Goal: Information Seeking & Learning: Learn about a topic

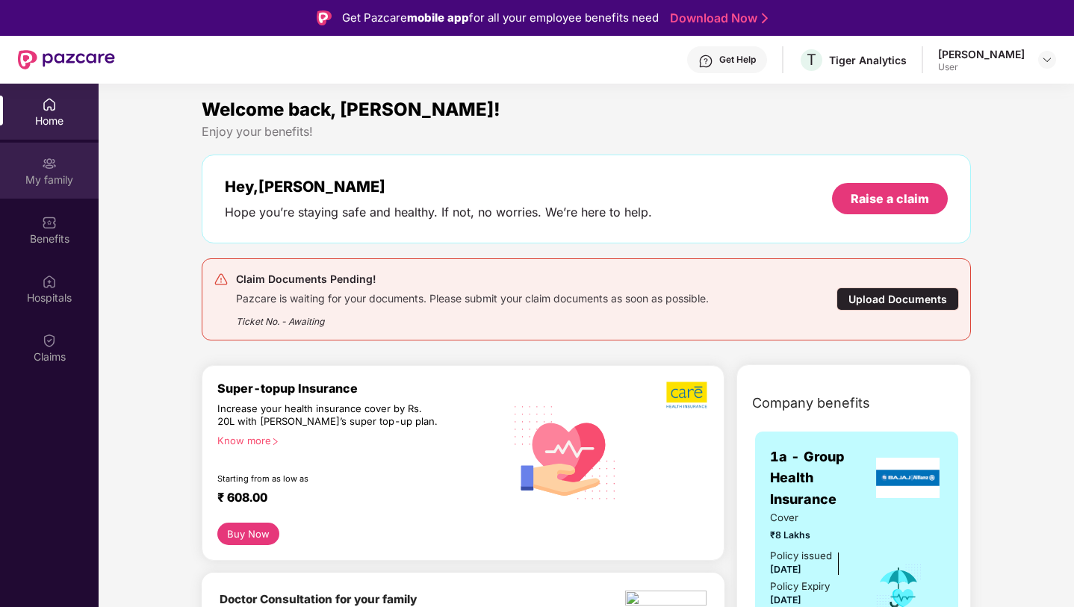
click at [51, 196] on div "My family" at bounding box center [49, 171] width 99 height 56
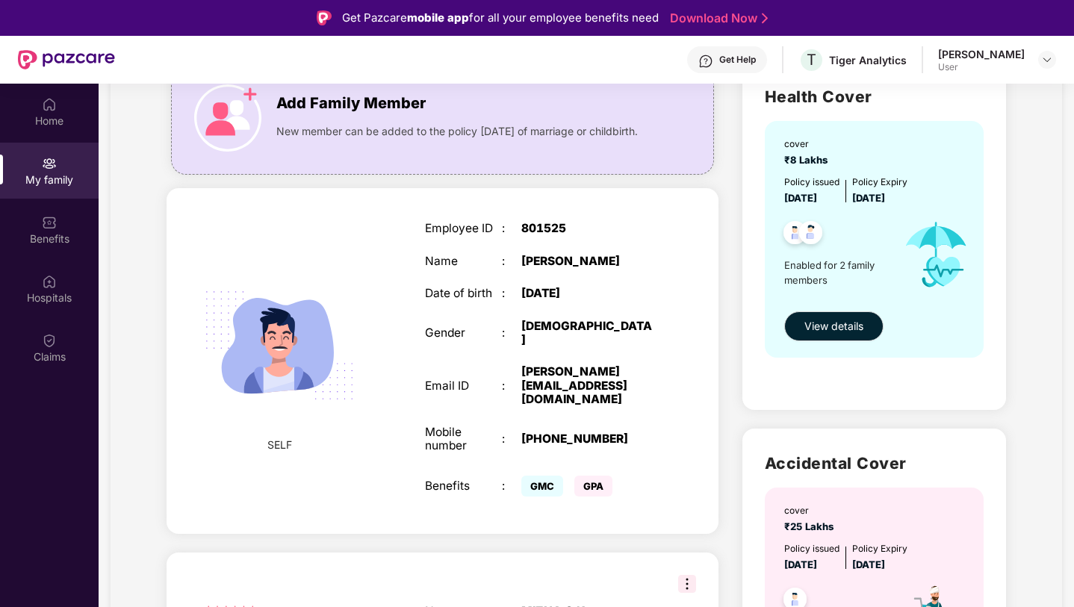
scroll to position [125, 0]
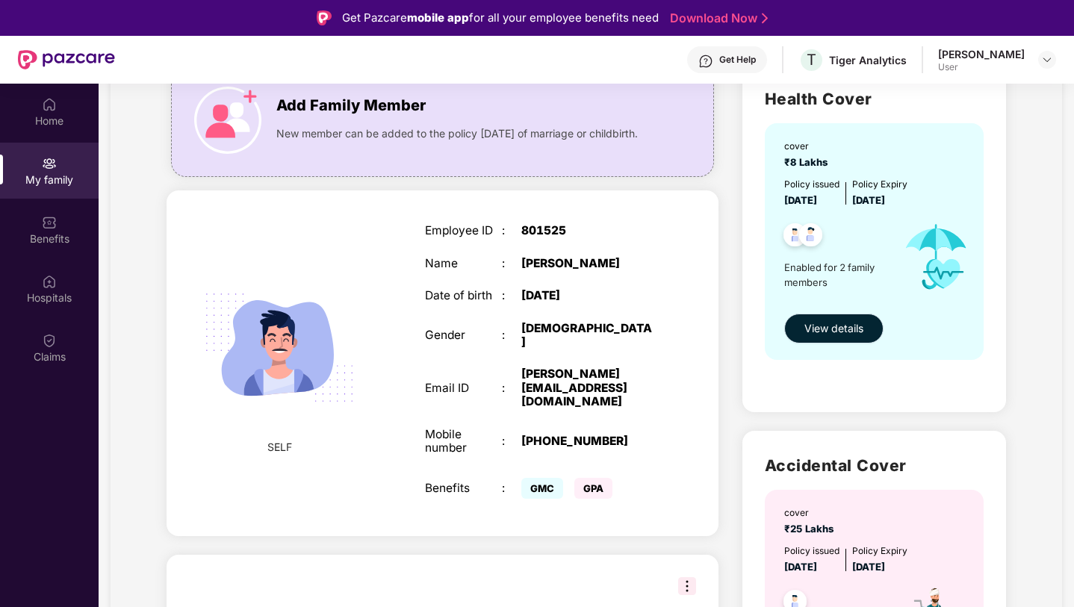
click at [824, 326] on span "View details" at bounding box center [833, 328] width 59 height 16
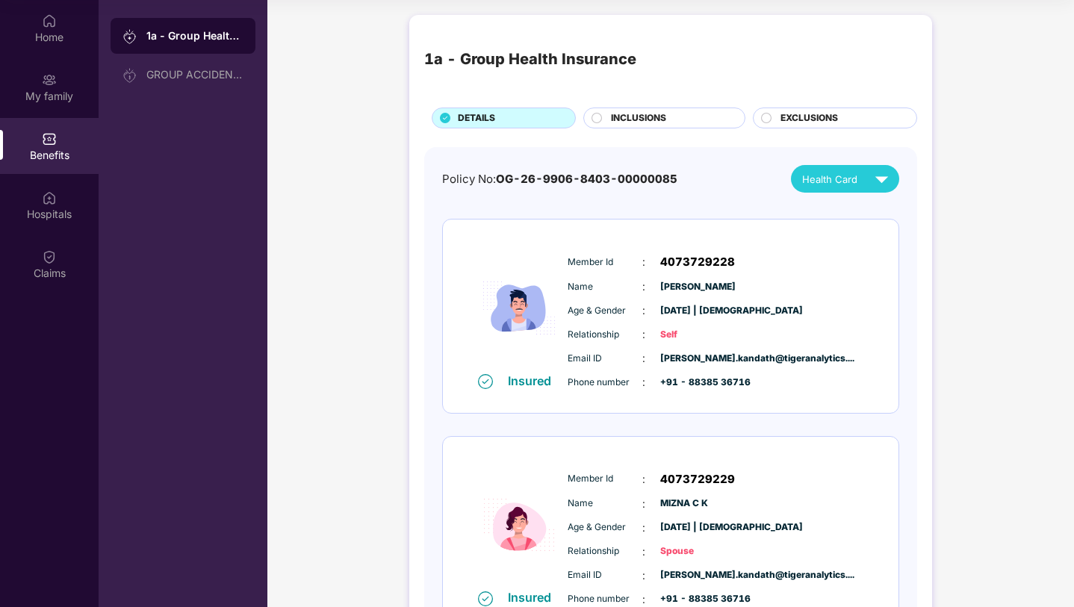
scroll to position [66, 0]
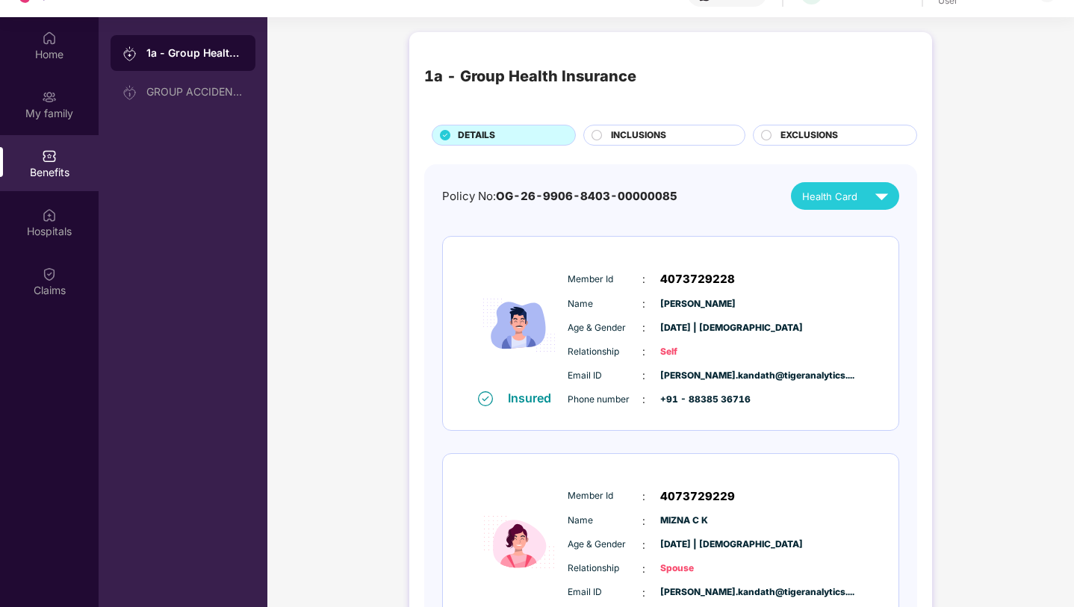
click at [795, 467] on div "Insured Member Id : 4073729229 Name : [PERSON_NAME] & Gender : [DATE] | [DEMOGR…" at bounding box center [671, 550] width 456 height 193
click at [866, 198] on div "Health Card" at bounding box center [848, 196] width 93 height 26
click at [696, 131] on div "INCLUSIONS" at bounding box center [670, 136] width 134 height 16
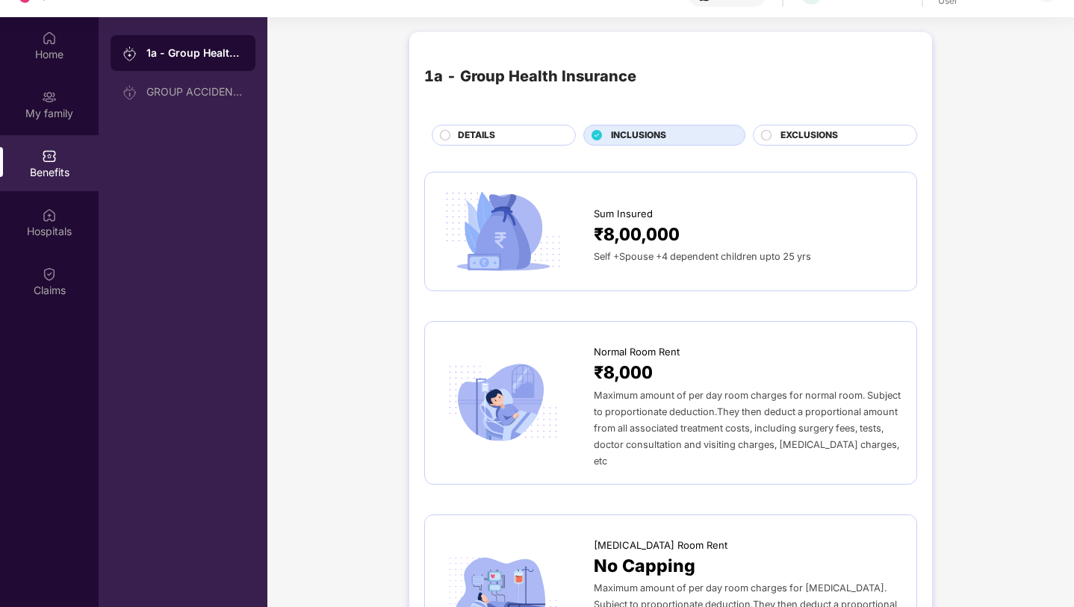
scroll to position [0, 0]
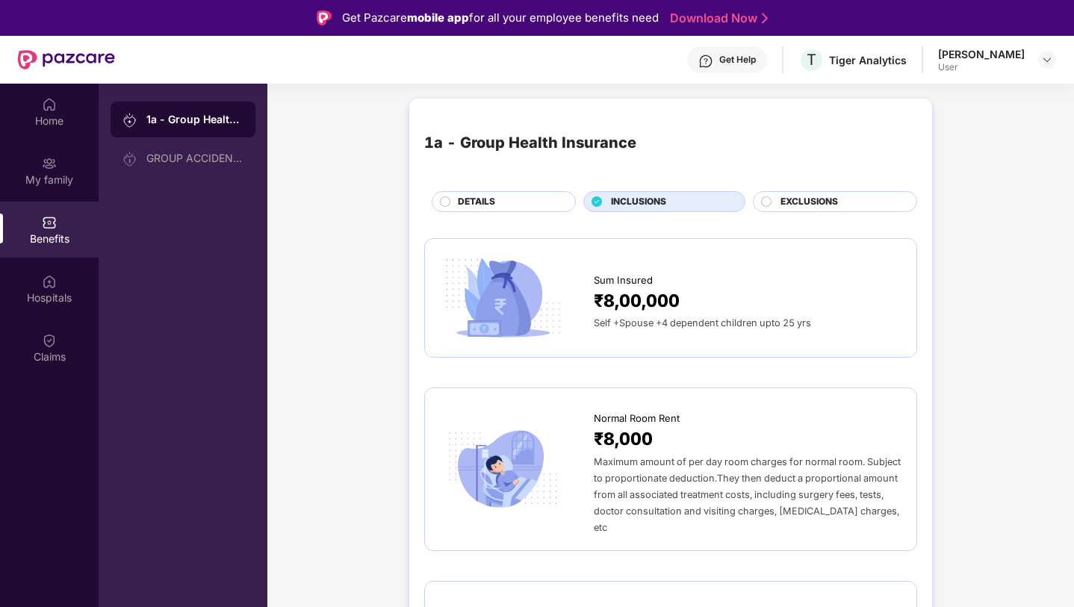
click at [828, 189] on div "1a - Group Health Insurance DETAILS INCLUSIONS EXCLUSIONS" at bounding box center [670, 163] width 493 height 99
click at [825, 199] on span "EXCLUSIONS" at bounding box center [809, 202] width 58 height 14
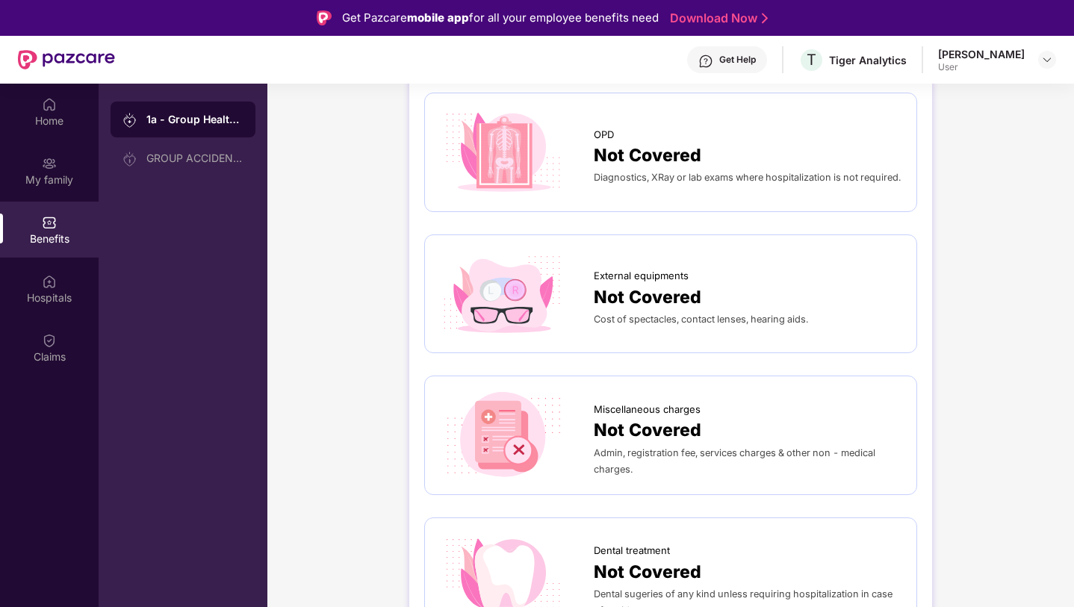
scroll to position [37, 0]
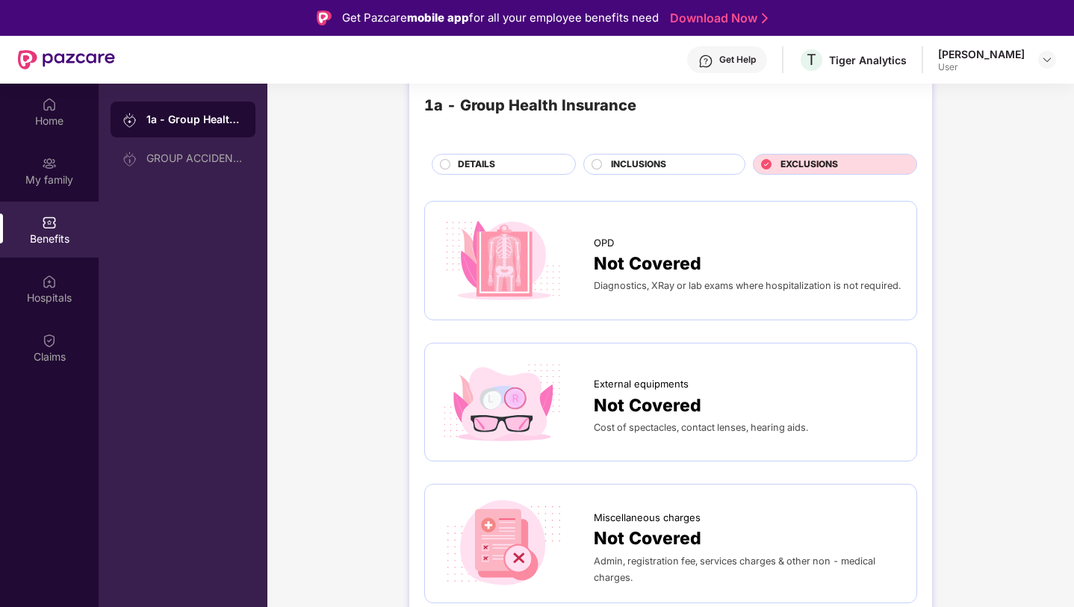
click at [521, 168] on div "DETAILS" at bounding box center [508, 166] width 117 height 16
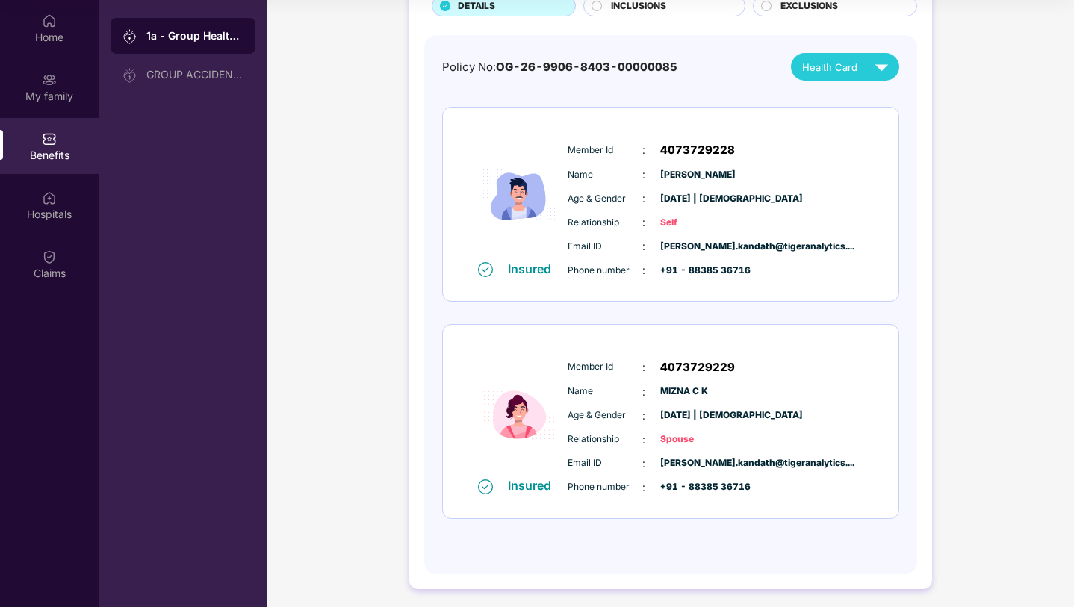
scroll to position [116, 0]
